Goal: Use online tool/utility: Utilize a website feature to perform a specific function

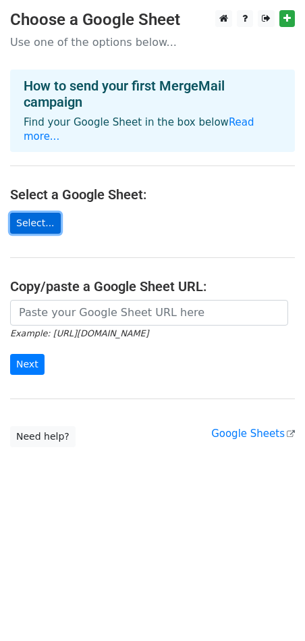
click at [45, 213] on link "Select..." at bounding box center [35, 223] width 51 height 21
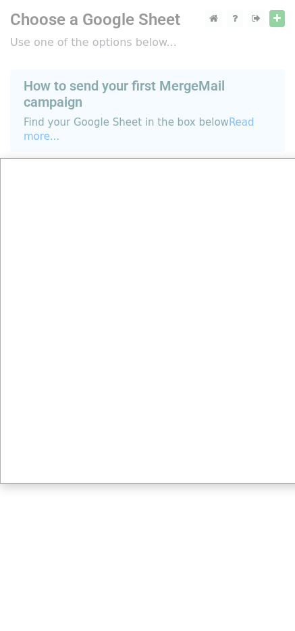
click at [126, 91] on div at bounding box center [152, 320] width 305 height 641
click at [260, 40] on div at bounding box center [152, 320] width 305 height 641
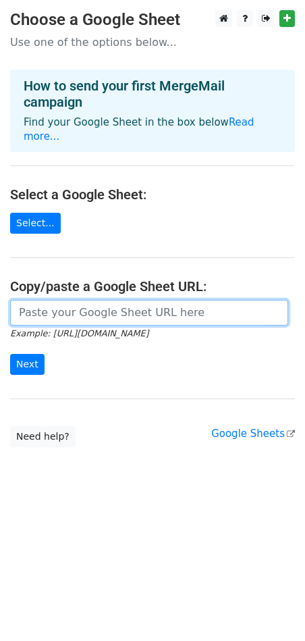
click at [109, 300] on input "url" at bounding box center [149, 313] width 278 height 26
paste input "https://docs.google.com/spreadsheets/d/1fNEfQIUefCJzoLkghIzFuXZ6z9NRETu_08pY-ze…"
type input "[URL][DOMAIN_NAME]"
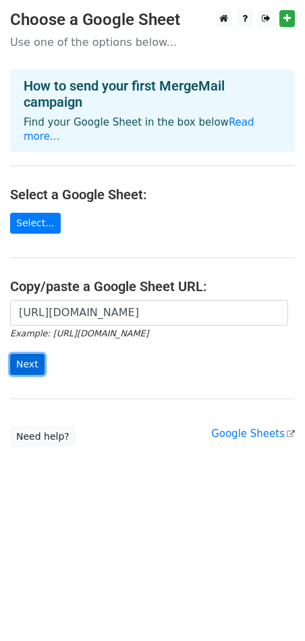
click at [34, 354] on input "Next" at bounding box center [27, 364] width 34 height 21
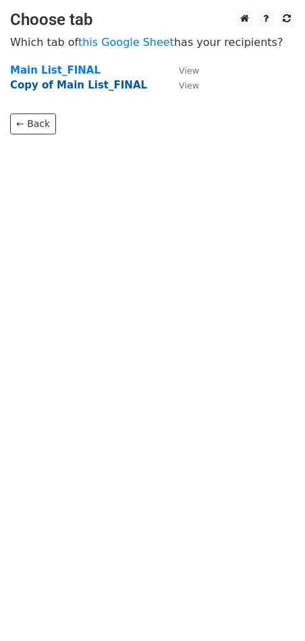
click at [48, 83] on strong "Copy of Main List_FINAL" at bounding box center [78, 85] width 137 height 12
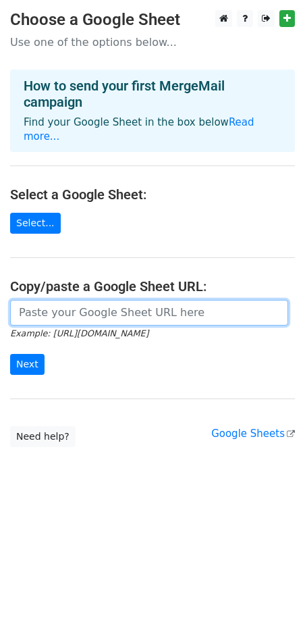
click at [160, 300] on input "url" at bounding box center [149, 313] width 278 height 26
paste input "https://docs.google.com/spreadsheets/d/1fNEfQIUefCJzoLkghIzFuXZ6z9NRETu_08pY-ze…"
type input "https://docs.google.com/spreadsheets/d/1fNEfQIUefCJzoLkghIzFuXZ6z9NRETu_08pY-ze…"
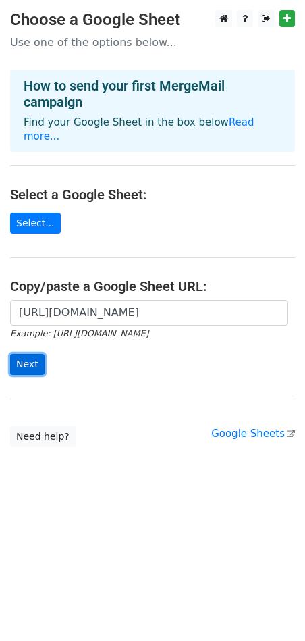
scroll to position [0, 0]
click at [24, 354] on input "Next" at bounding box center [27, 364] width 34 height 21
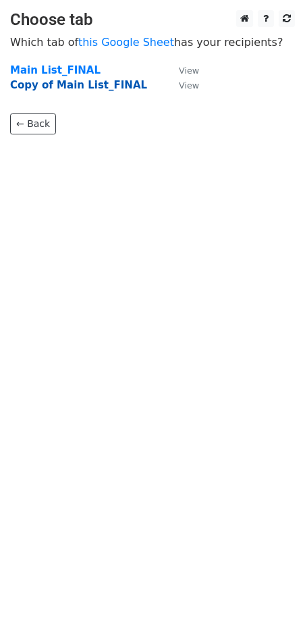
click at [63, 89] on strong "Copy of Main List_FINAL" at bounding box center [78, 85] width 137 height 12
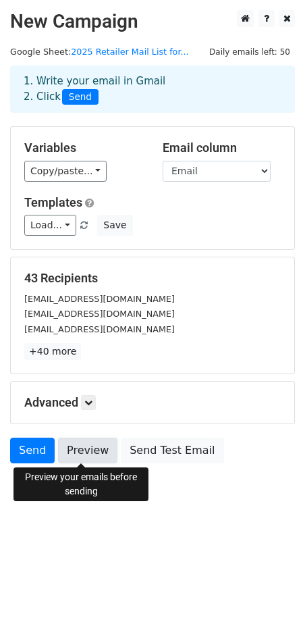
click at [88, 448] on link "Preview" at bounding box center [87, 451] width 59 height 26
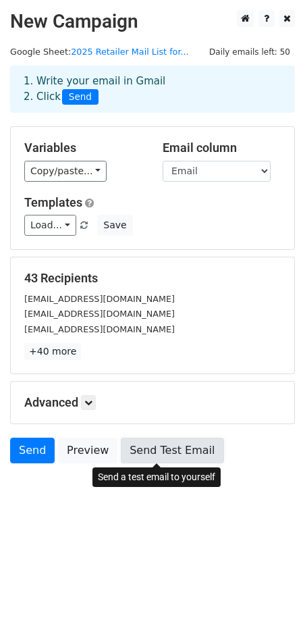
click at [162, 449] on link "Send Test Email" at bounding box center [172, 451] width 103 height 26
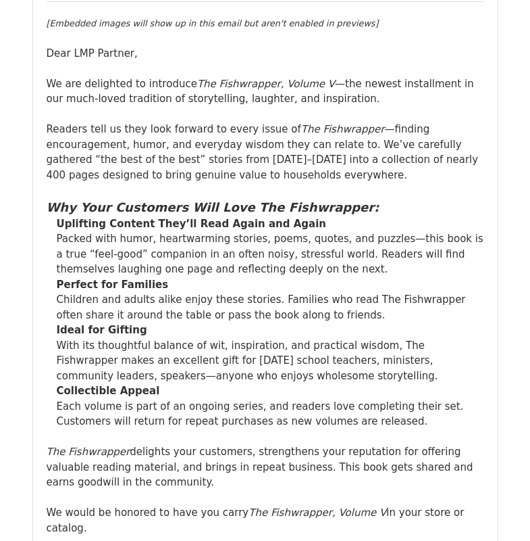
scroll to position [37598, 0]
